Goal: Use online tool/utility: Utilize a website feature to perform a specific function

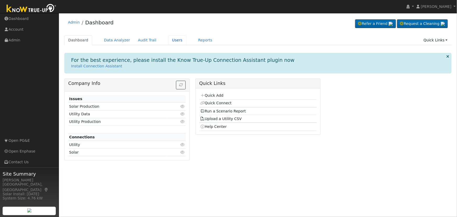
click at [168, 39] on link "Users" at bounding box center [177, 40] width 18 height 10
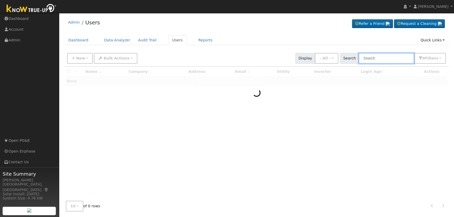
click at [381, 61] on input "text" at bounding box center [387, 58] width 56 height 11
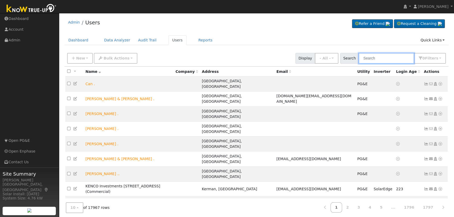
paste input "[PERSON_NAME]"
type input "[PERSON_NAME]"
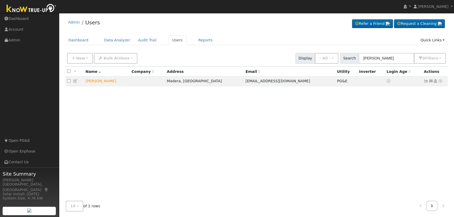
click at [441, 81] on icon at bounding box center [440, 81] width 5 height 4
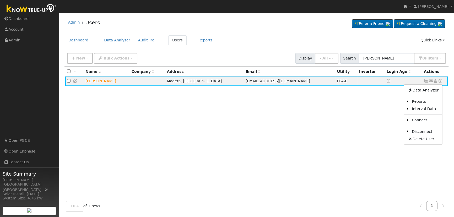
click at [0, 0] on link "Scenario" at bounding box center [0, 0] width 0 height 0
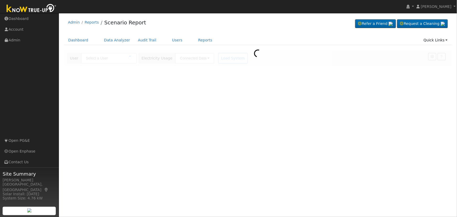
type input "[PERSON_NAME]"
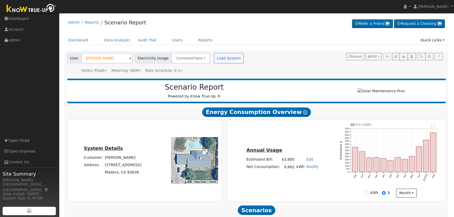
click at [180, 70] on icon at bounding box center [181, 71] width 2 height 4
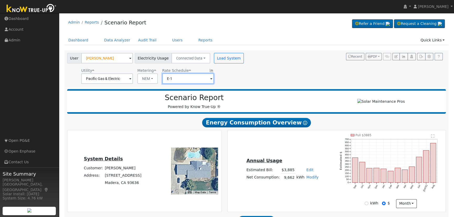
click at [193, 80] on input "E-1" at bounding box center [188, 78] width 52 height 10
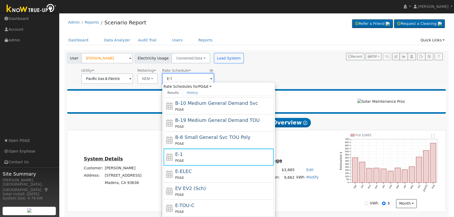
scroll to position [74, 0]
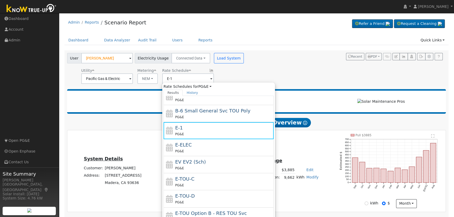
click at [194, 194] on div "E-TOU-D PG&E" at bounding box center [223, 198] width 97 height 13
type input "E-TOU-D"
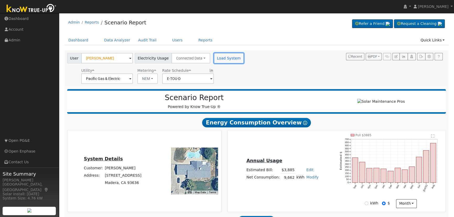
click at [220, 58] on button "Load System" at bounding box center [229, 58] width 30 height 10
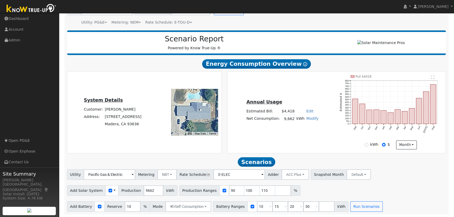
scroll to position [50, 0]
